Goal: Navigation & Orientation: Find specific page/section

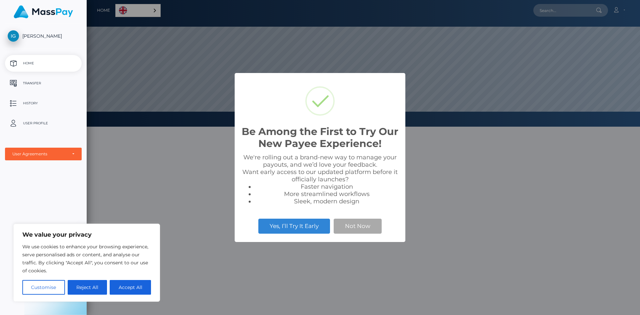
scroll to position [127, 553]
click at [357, 225] on button "Not Now" at bounding box center [357, 226] width 48 height 15
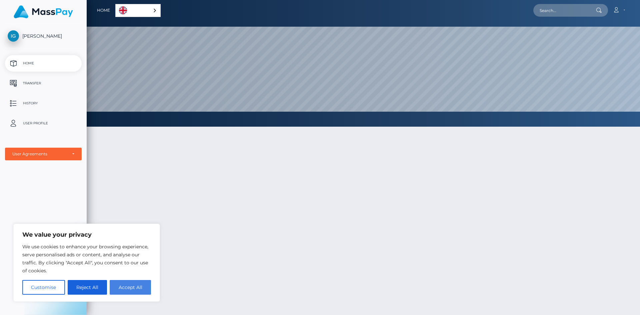
click at [135, 288] on button "Accept All" at bounding box center [130, 287] width 41 height 15
checkbox input "true"
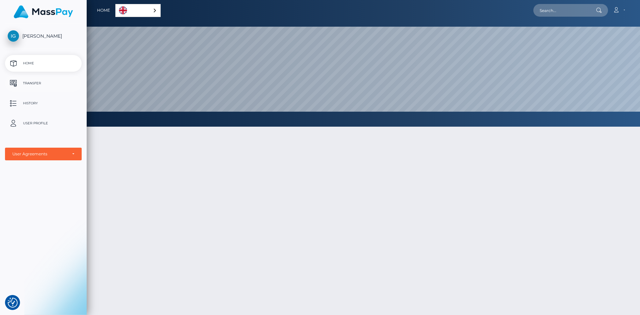
click at [32, 81] on p "Transfer" at bounding box center [43, 83] width 71 height 10
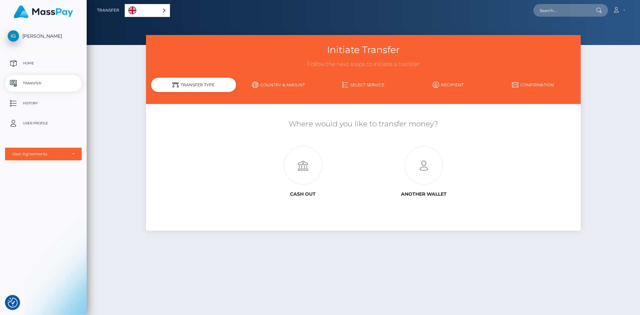
click at [32, 61] on p "Home" at bounding box center [43, 63] width 71 height 10
